Goal: Transaction & Acquisition: Subscribe to service/newsletter

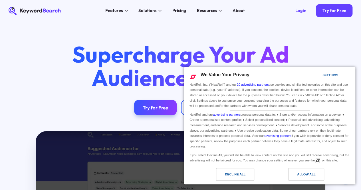
drag, startPoint x: 303, startPoint y: 175, endPoint x: 257, endPoint y: 169, distance: 45.6
click at [303, 175] on div "Allow All" at bounding box center [306, 174] width 18 height 6
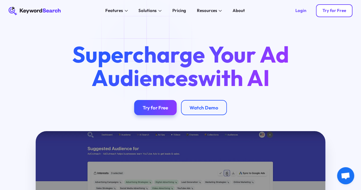
click at [332, 14] on link "Try for Free" at bounding box center [334, 10] width 37 height 13
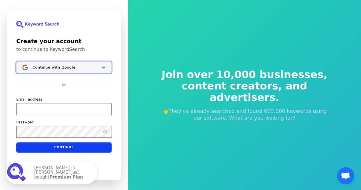
click at [76, 69] on div "Continue with Google" at bounding box center [65, 67] width 64 height 5
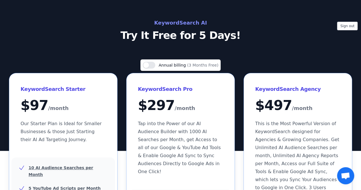
drag, startPoint x: 43, startPoint y: 139, endPoint x: 74, endPoint y: 104, distance: 47.3
click at [43, 139] on span "Our Starter Plan is Ideal for Smaller Businesses & those Just Starting their AI…" at bounding box center [61, 131] width 81 height 21
